Goal: Task Accomplishment & Management: Use online tool/utility

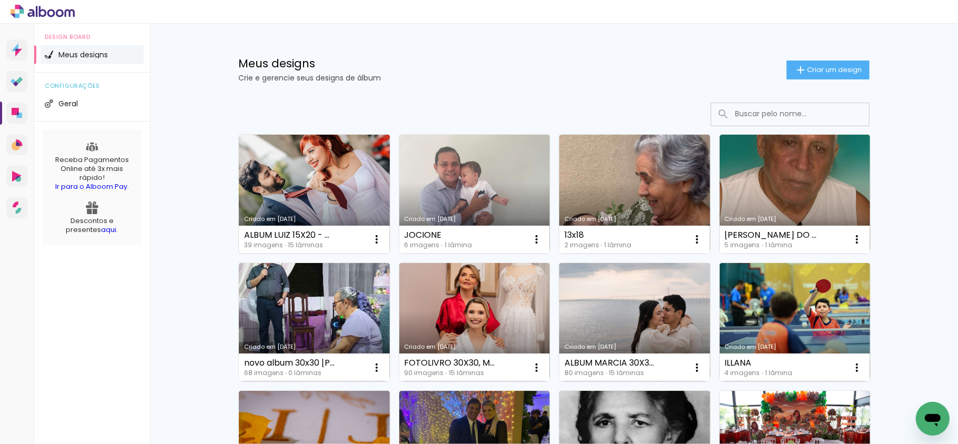
click at [314, 190] on link "Criado em [DATE]" at bounding box center [314, 194] width 151 height 119
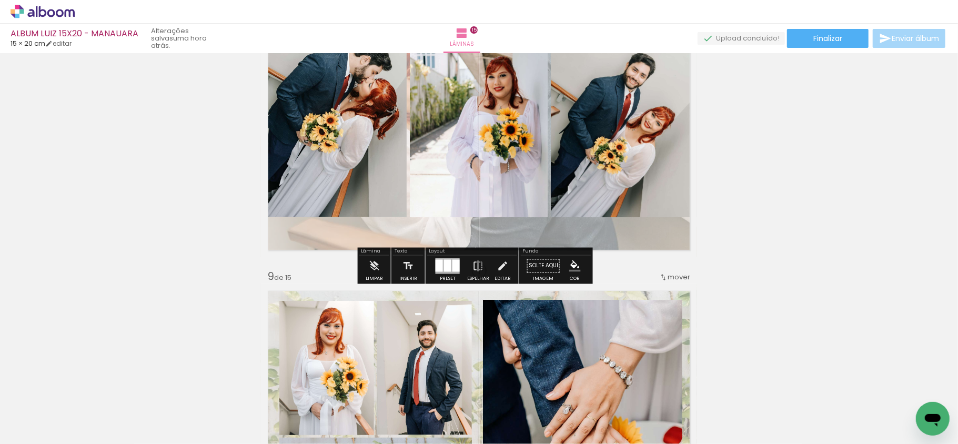
scroll to position [2266, 0]
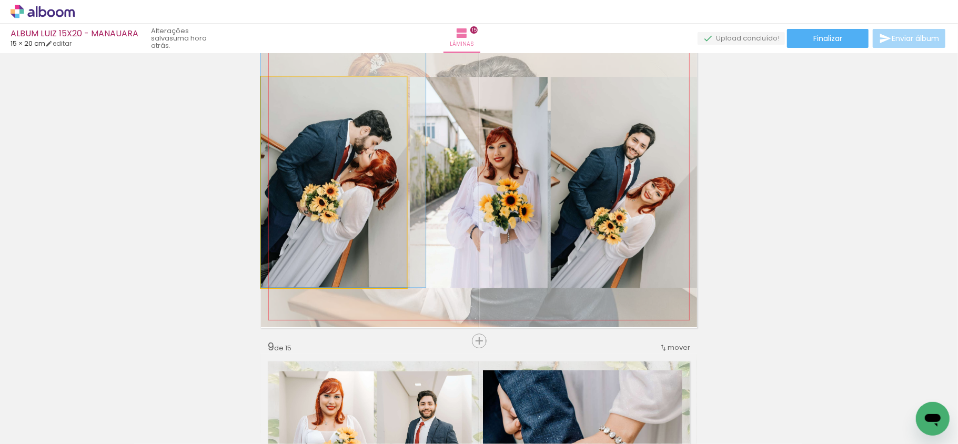
drag, startPoint x: 322, startPoint y: 172, endPoint x: 364, endPoint y: 176, distance: 42.7
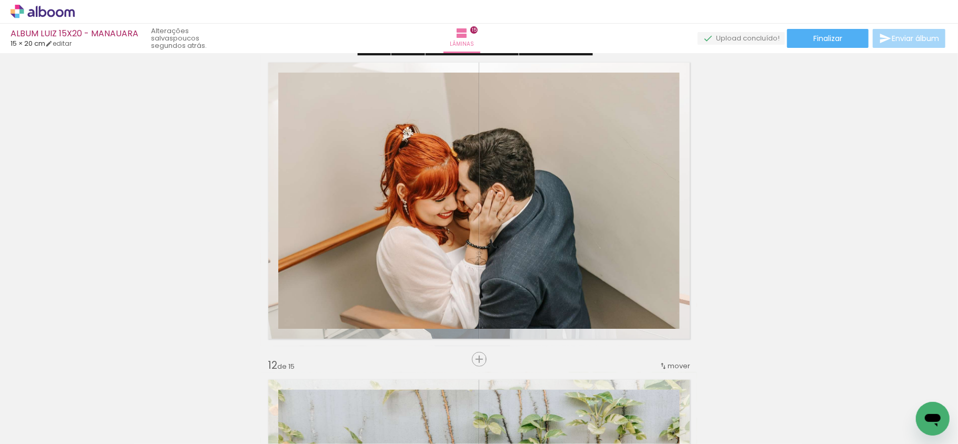
scroll to position [3178, 0]
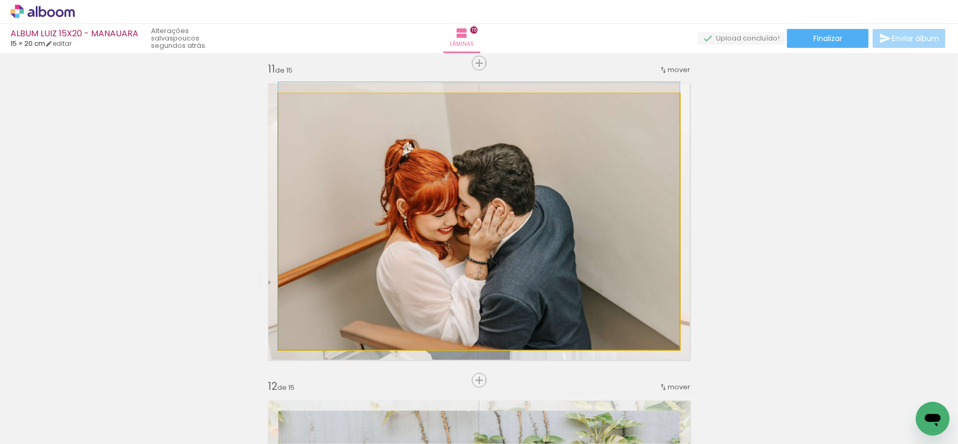
drag, startPoint x: 489, startPoint y: 241, endPoint x: 470, endPoint y: 213, distance: 33.3
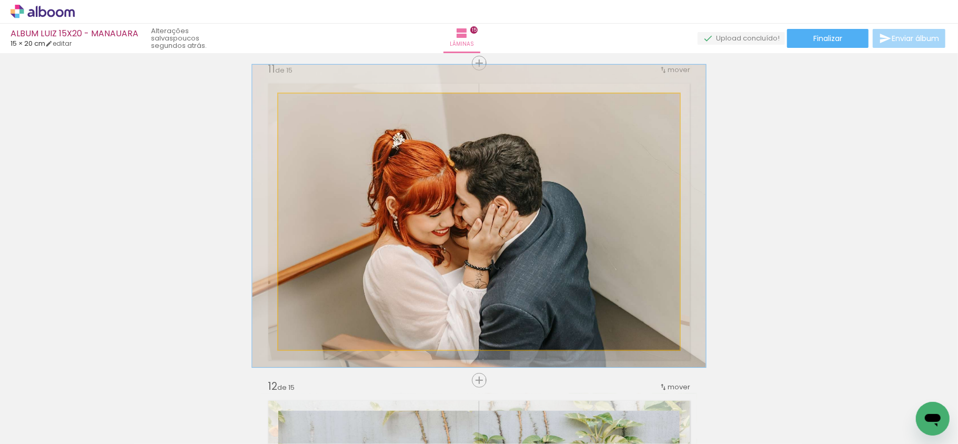
type paper-slider "113"
click at [306, 102] on div at bounding box center [307, 104] width 17 height 17
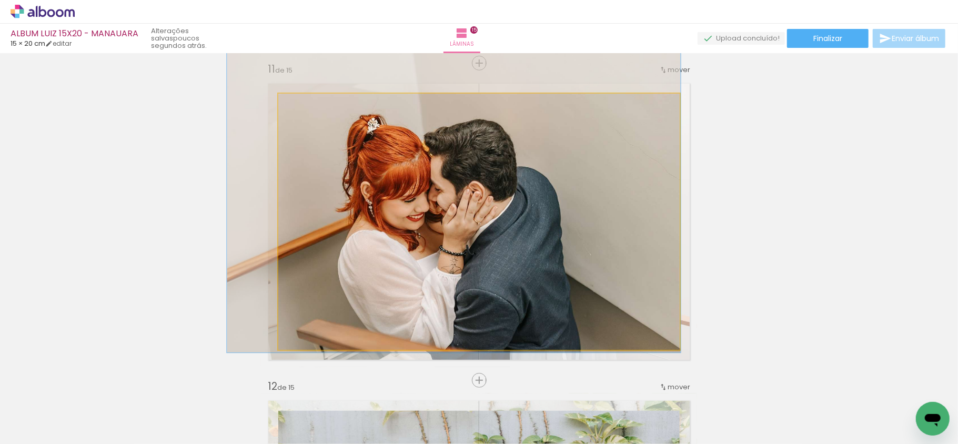
drag, startPoint x: 485, startPoint y: 236, endPoint x: 461, endPoint y: 217, distance: 30.3
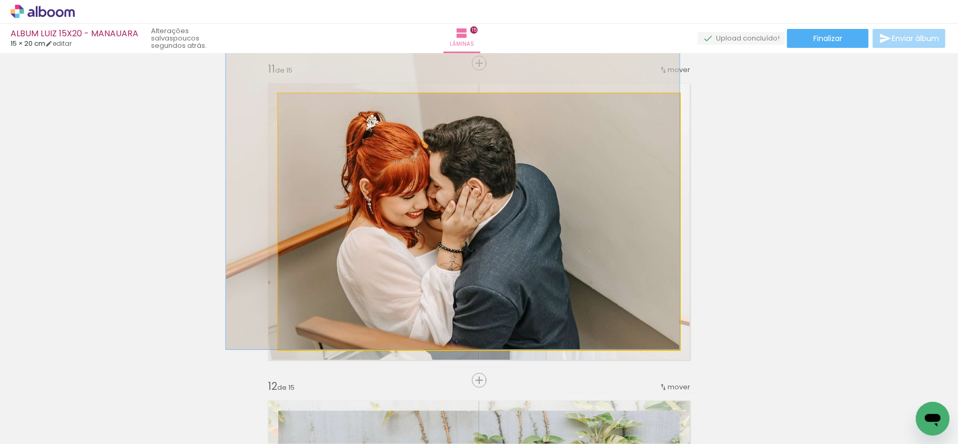
click at [461, 217] on quentale-photo at bounding box center [478, 222] width 401 height 256
drag, startPoint x: 517, startPoint y: 238, endPoint x: 486, endPoint y: 234, distance: 31.2
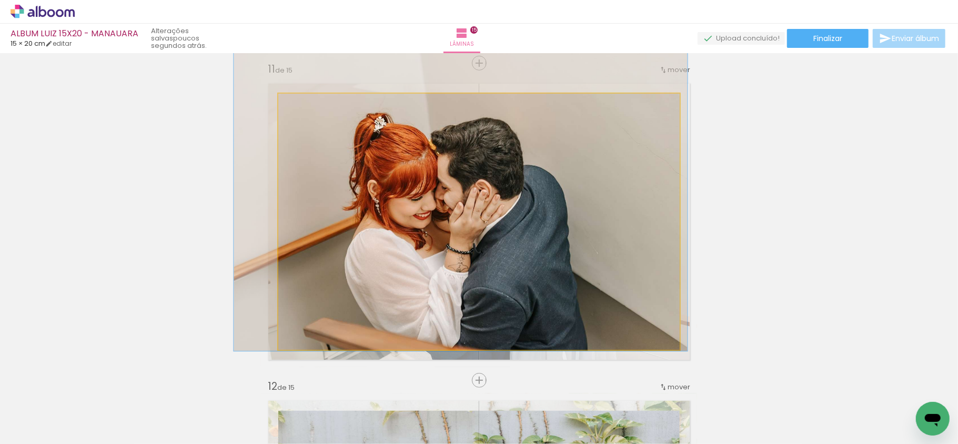
drag, startPoint x: 522, startPoint y: 218, endPoint x: 528, endPoint y: 219, distance: 6.4
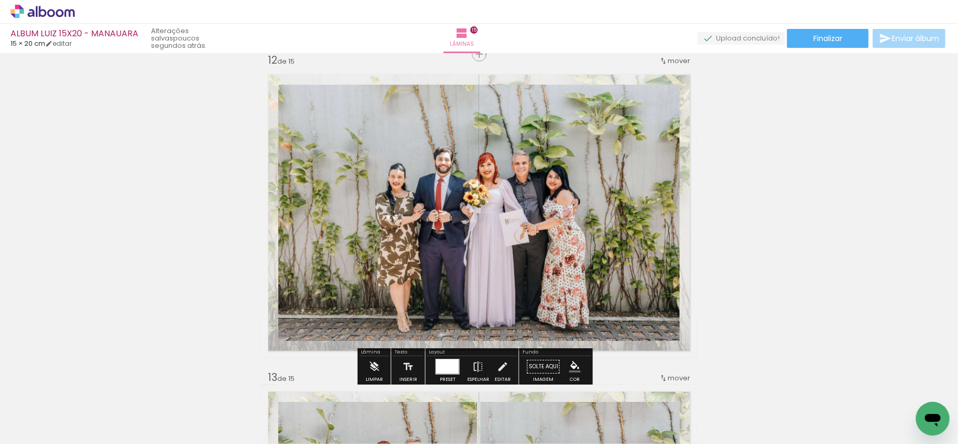
scroll to position [3528, 0]
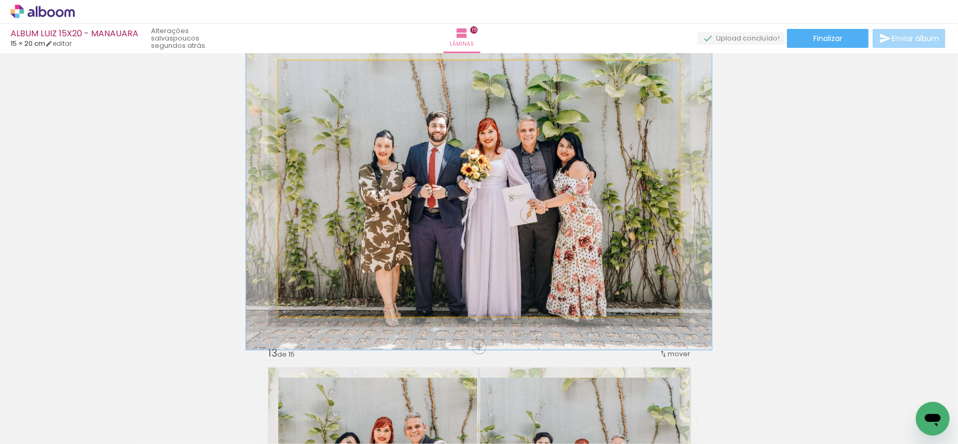
drag, startPoint x: 301, startPoint y: 73, endPoint x: 307, endPoint y: 73, distance: 5.8
type paper-slider "116"
click at [307, 73] on div at bounding box center [308, 71] width 17 height 17
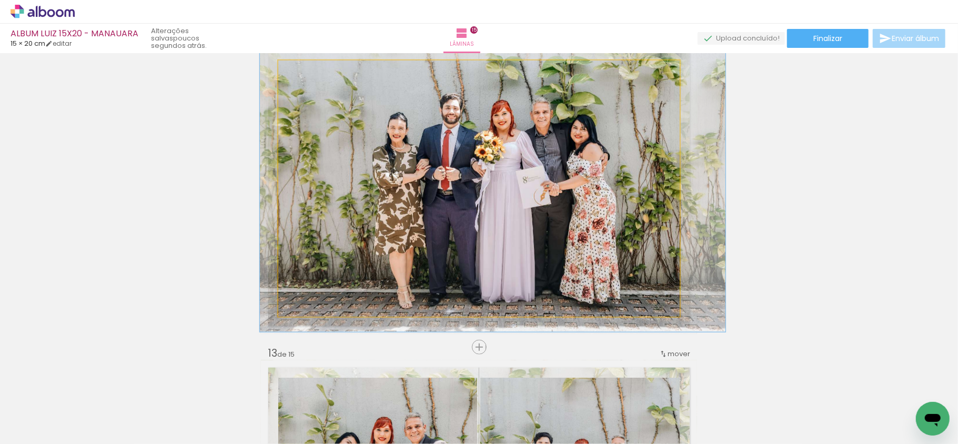
drag, startPoint x: 504, startPoint y: 219, endPoint x: 502, endPoint y: 212, distance: 6.7
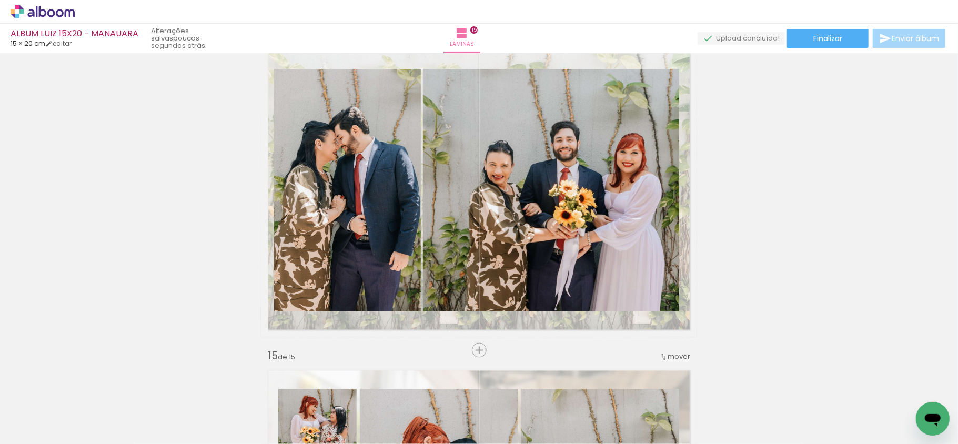
scroll to position [4440, 0]
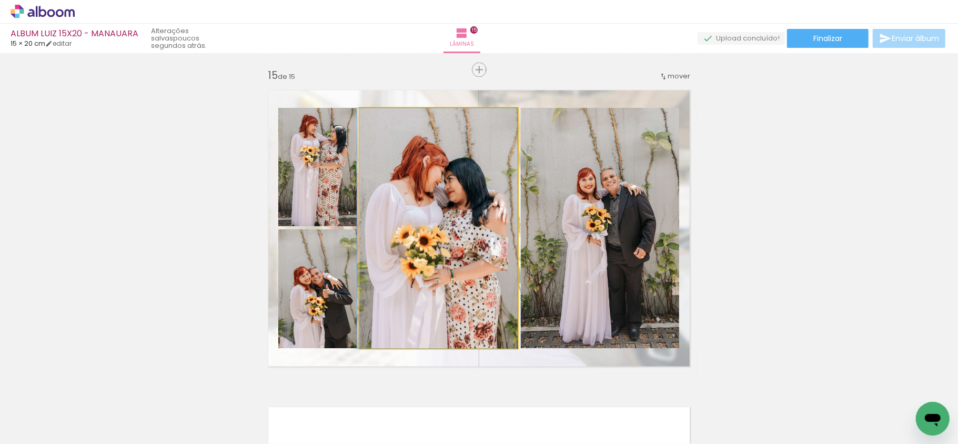
drag, startPoint x: 491, startPoint y: 242, endPoint x: 476, endPoint y: 236, distance: 15.8
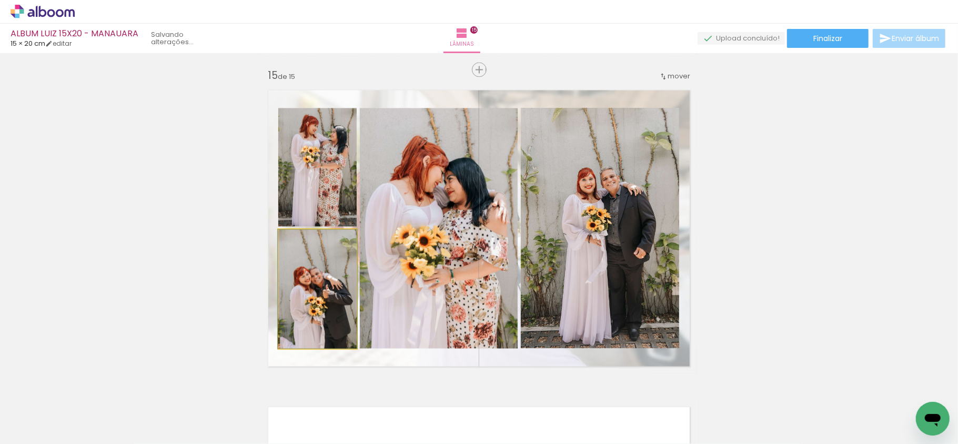
drag, startPoint x: 318, startPoint y: 300, endPoint x: 318, endPoint y: 288, distance: 11.6
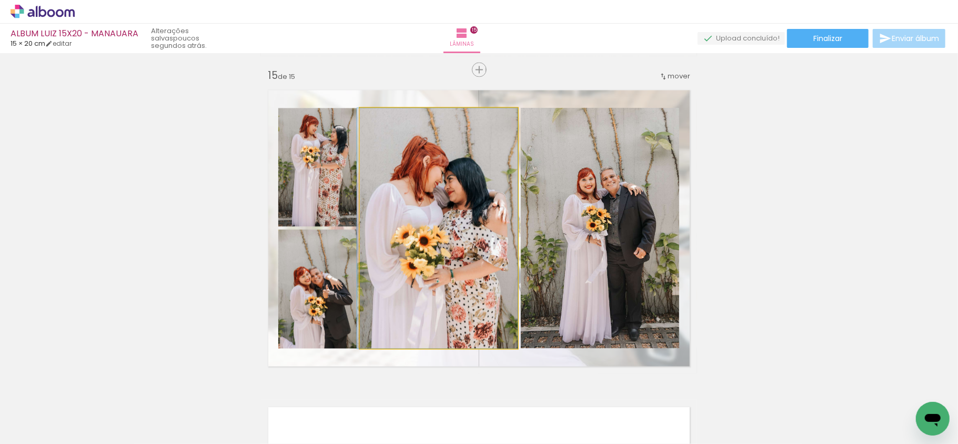
drag, startPoint x: 456, startPoint y: 249, endPoint x: 451, endPoint y: 247, distance: 5.7
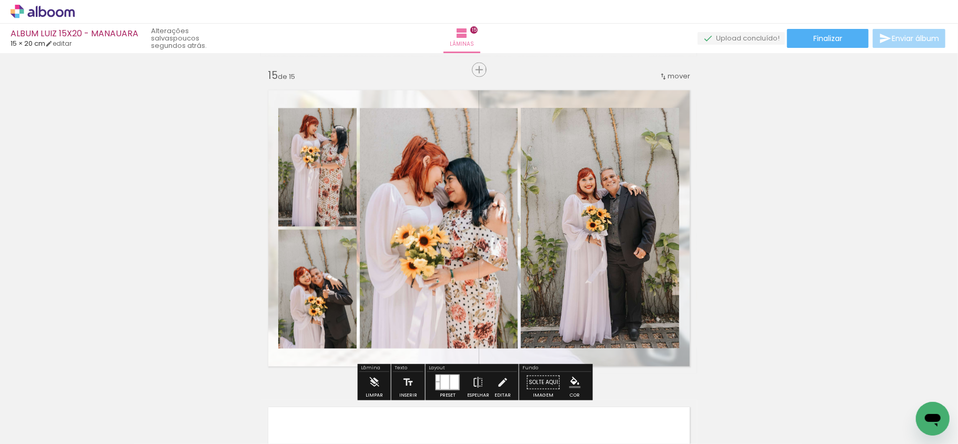
click at [496, 215] on quentale-photo at bounding box center [439, 228] width 158 height 240
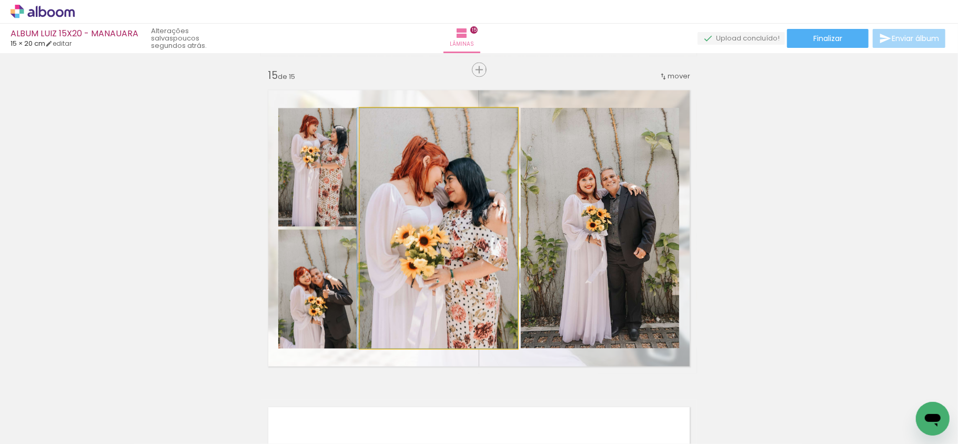
click at [496, 215] on quentale-photo at bounding box center [439, 228] width 158 height 240
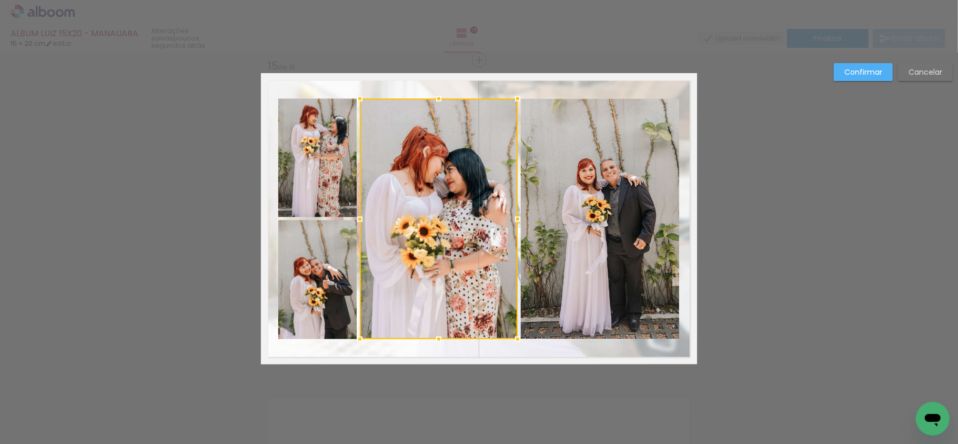
scroll to position [4453, 0]
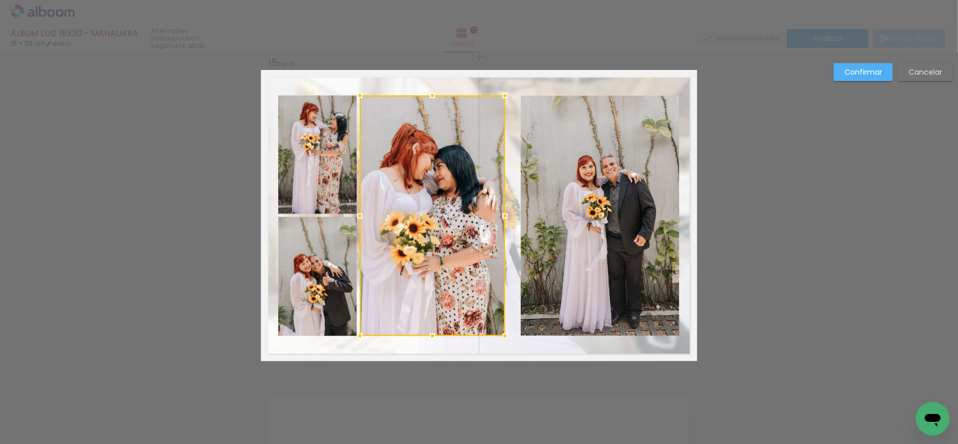
drag, startPoint x: 513, startPoint y: 219, endPoint x: 502, endPoint y: 215, distance: 12.3
click at [502, 215] on div at bounding box center [504, 215] width 21 height 21
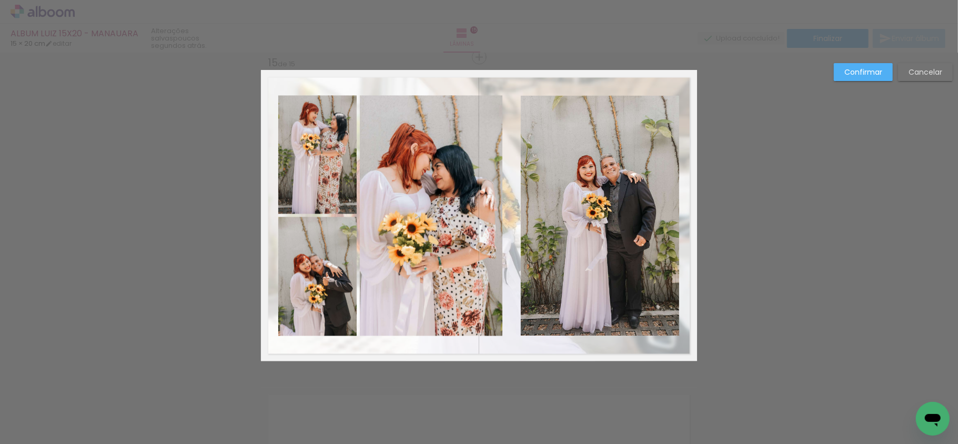
click at [502, 215] on quentale-layouter at bounding box center [479, 215] width 436 height 291
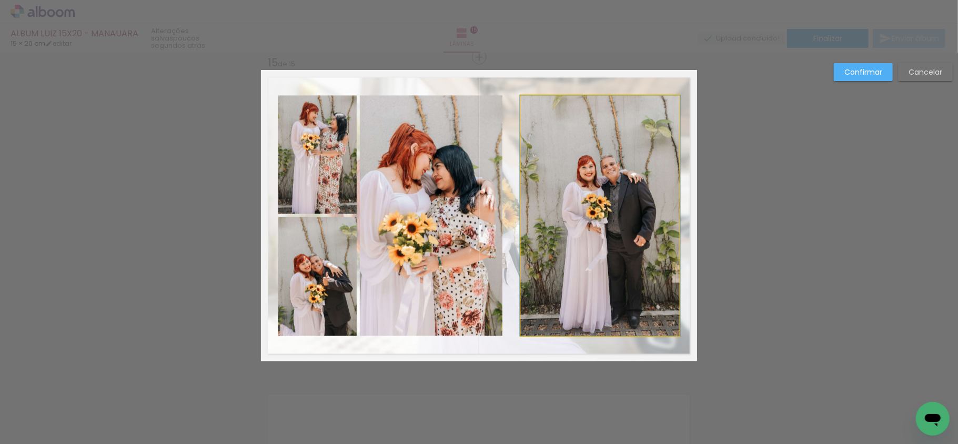
click at [554, 215] on quentale-photo at bounding box center [600, 215] width 158 height 240
click at [502, 215] on div at bounding box center [431, 215] width 142 height 240
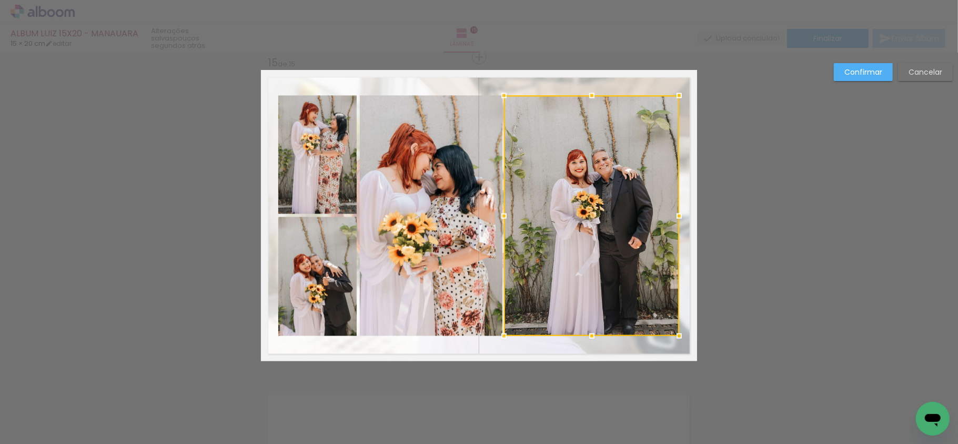
drag, startPoint x: 507, startPoint y: 213, endPoint x: 497, endPoint y: 213, distance: 9.5
click at [497, 213] on div at bounding box center [503, 215] width 21 height 21
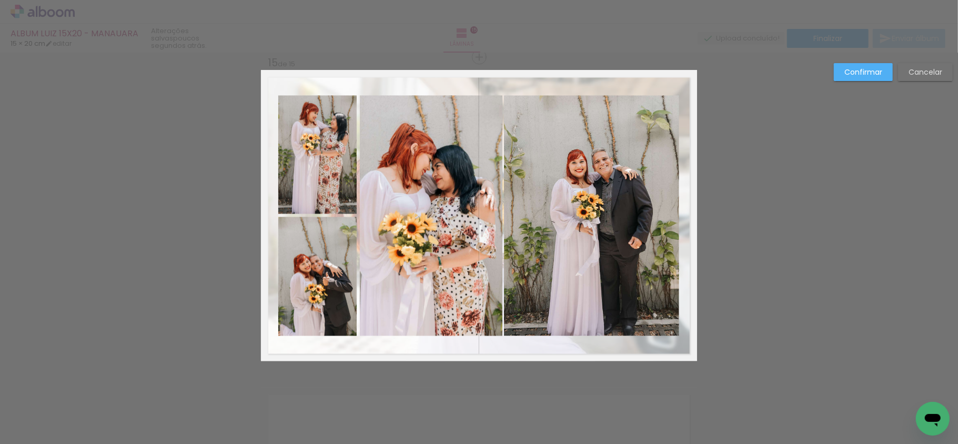
click at [0, 0] on slot "Confirmar" at bounding box center [0, 0] width 0 height 0
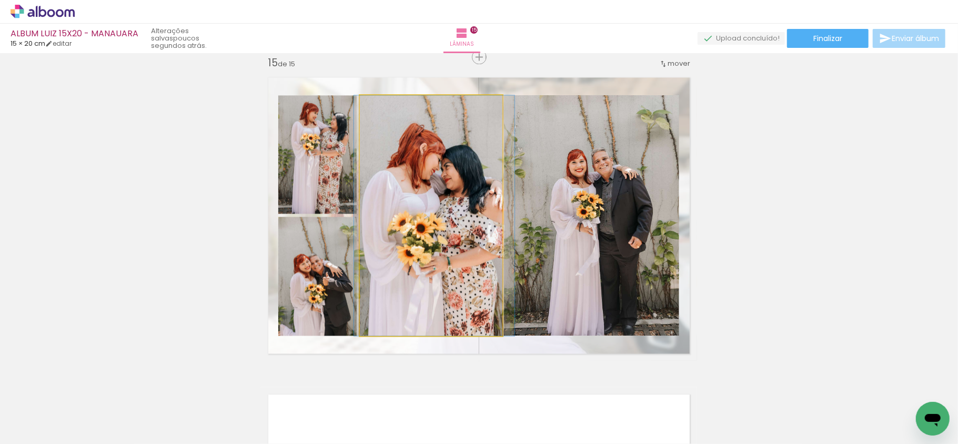
drag, startPoint x: 467, startPoint y: 212, endPoint x: 479, endPoint y: 202, distance: 14.9
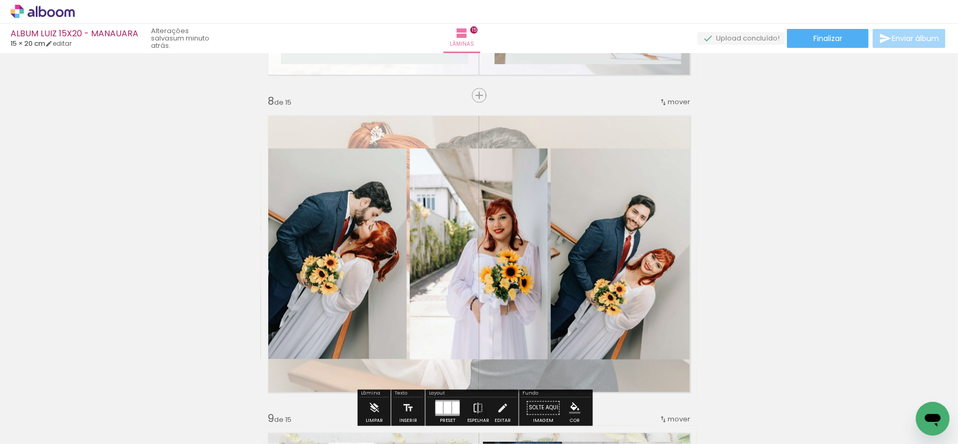
scroll to position [2265, 0]
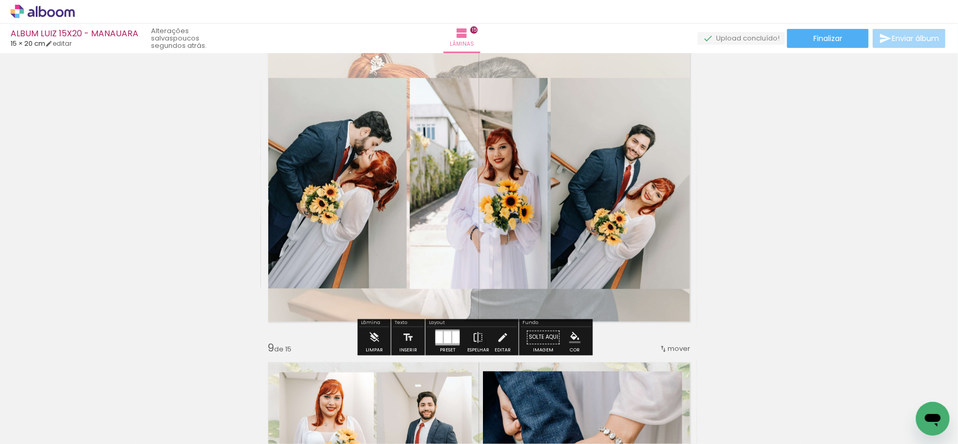
click at [531, 331] on paper-button "Solte aqui Imagem" at bounding box center [543, 340] width 38 height 27
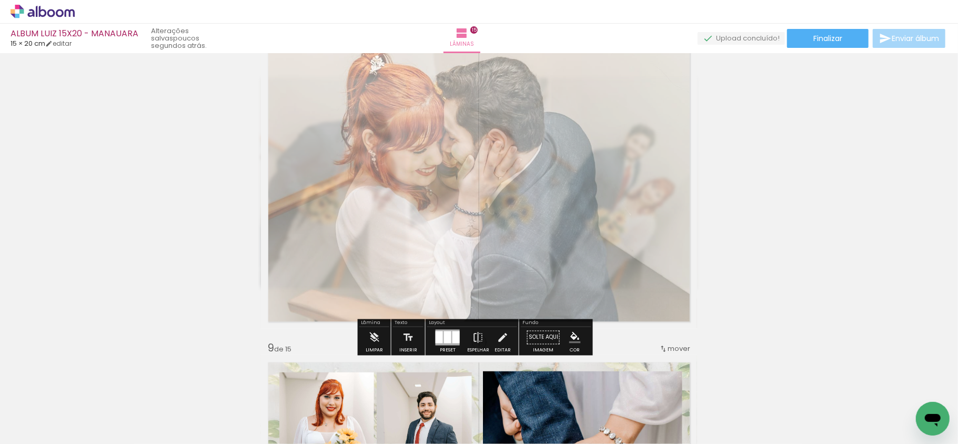
type paper-slider "35"
click at [378, 68] on div at bounding box center [395, 64] width 41 height 17
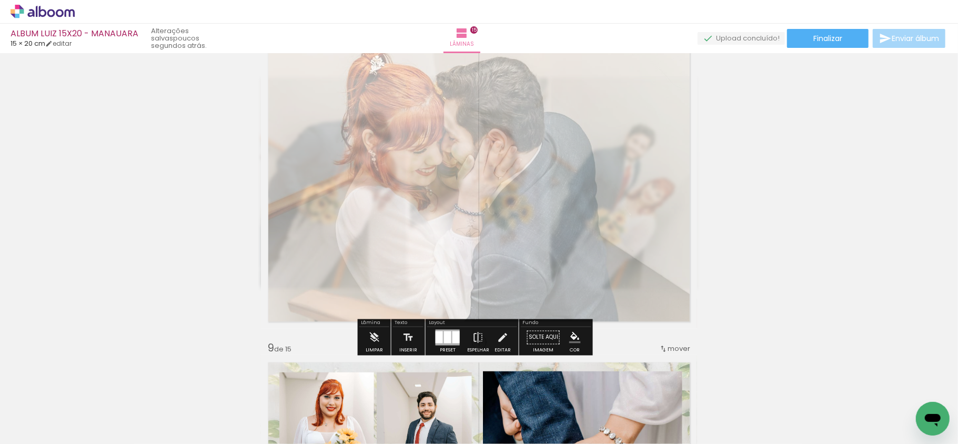
click at [381, 68] on div at bounding box center [389, 64] width 17 height 17
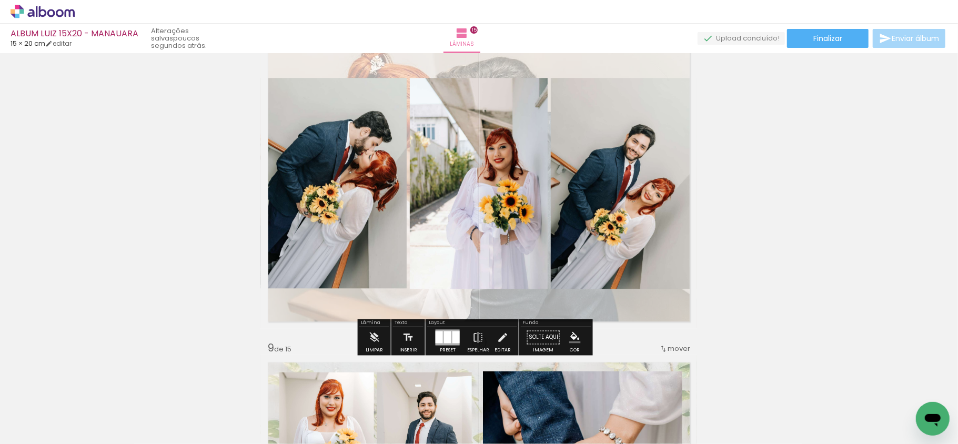
click at [740, 246] on div "Inserir lâmina 1 de 15 Inserir lâmina 2 de 15 Inserir lâmina 3 de 15 Inserir lâ…" at bounding box center [479, 329] width 958 height 5074
